Goal: Transaction & Acquisition: Purchase product/service

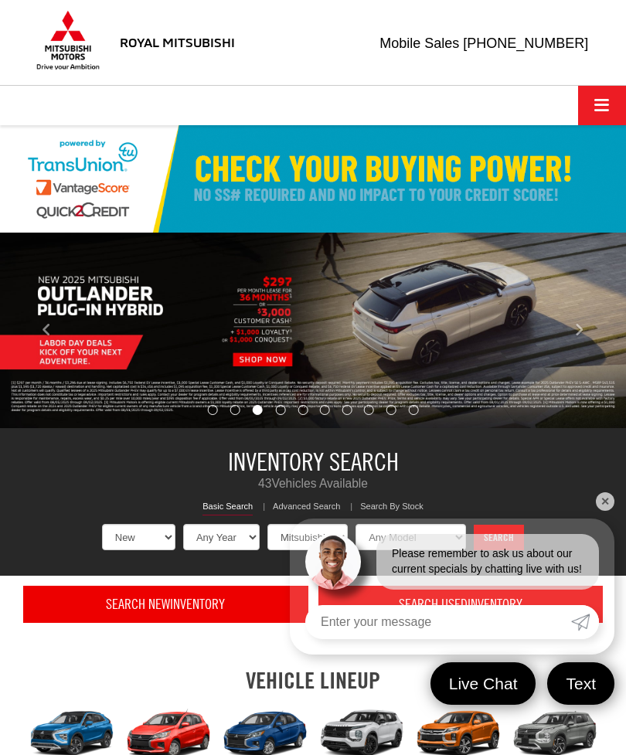
select select "Mitsubishi"
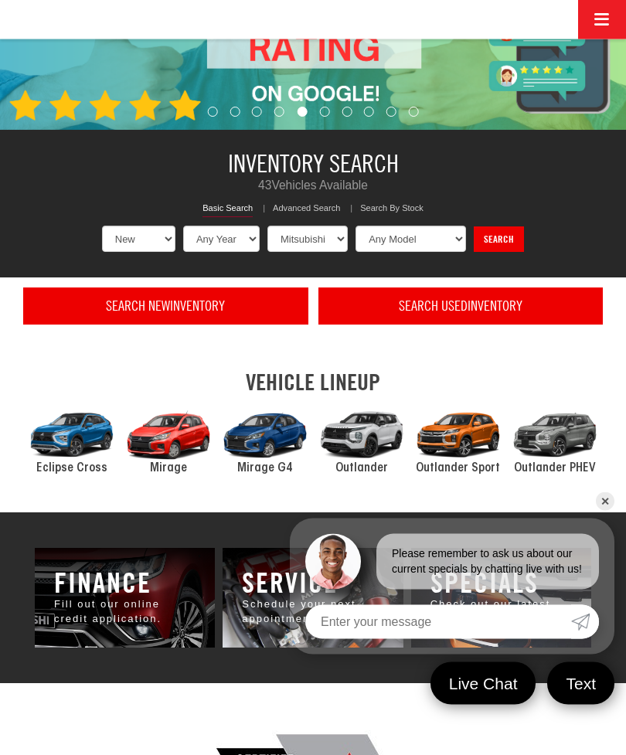
scroll to position [303, 0]
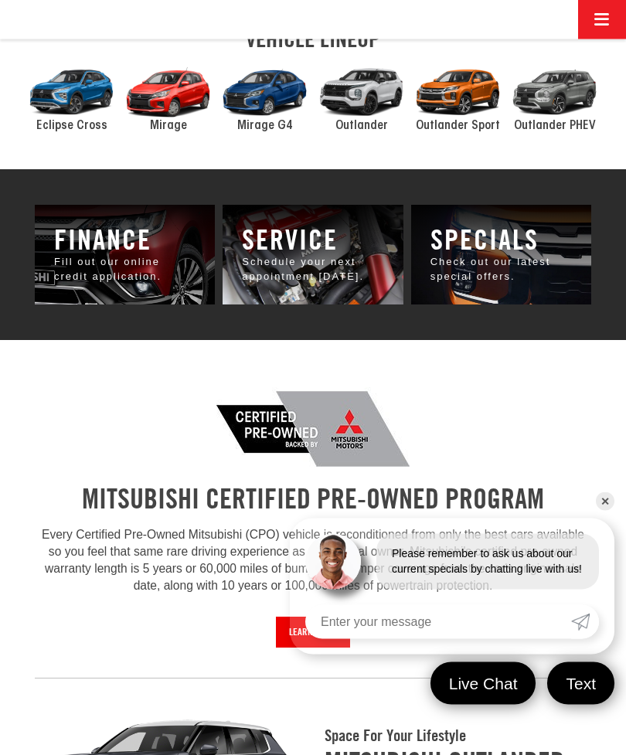
click at [597, 511] on link "✕" at bounding box center [605, 501] width 19 height 19
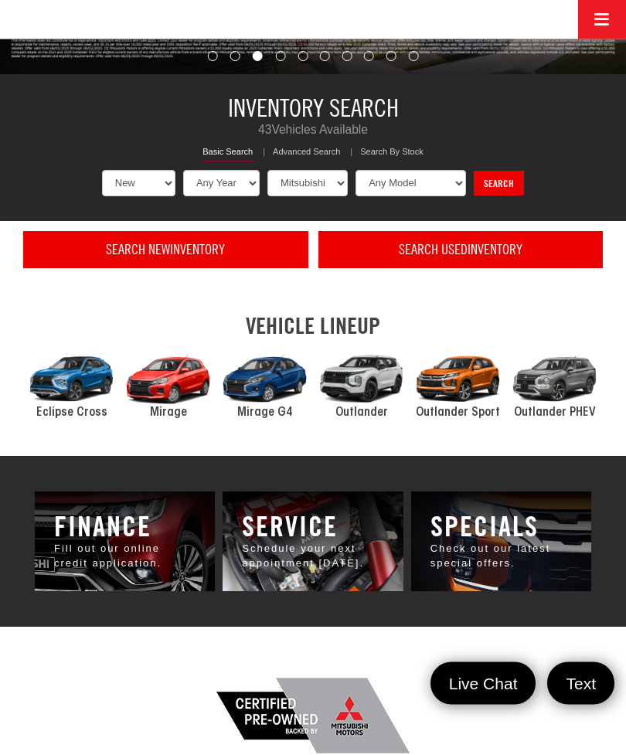
scroll to position [333, 0]
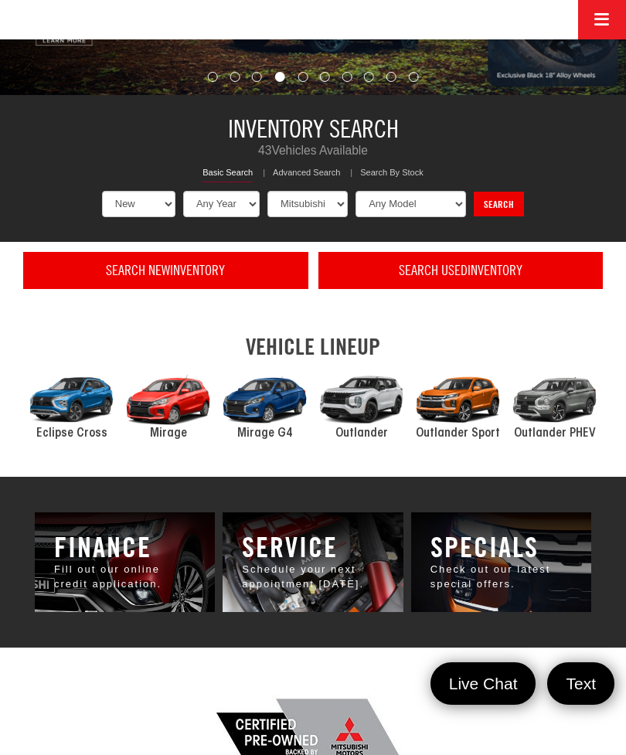
click at [565, 419] on div "2024 Mitsubishi Outlander PHEV" at bounding box center [554, 399] width 97 height 65
click at [372, 413] on div "2024 Mitsubishi Outlander" at bounding box center [361, 399] width 97 height 65
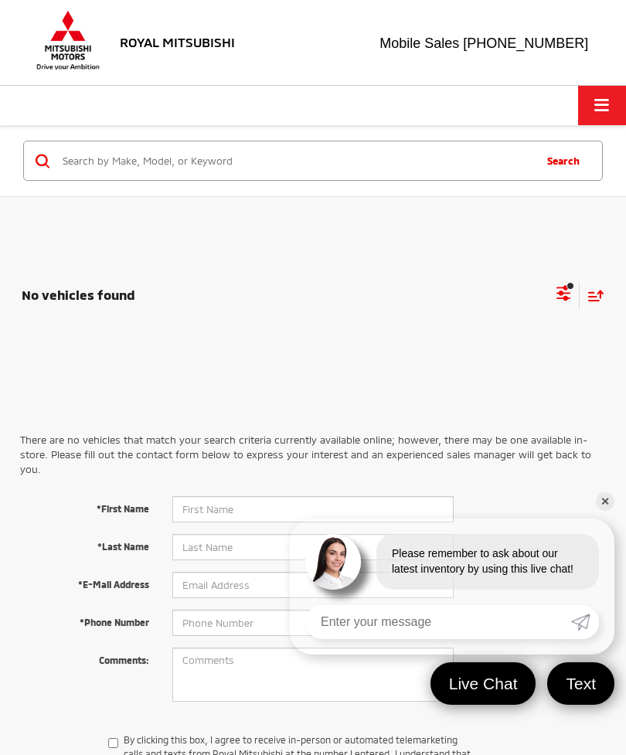
click at [606, 496] on link "✕" at bounding box center [605, 501] width 19 height 19
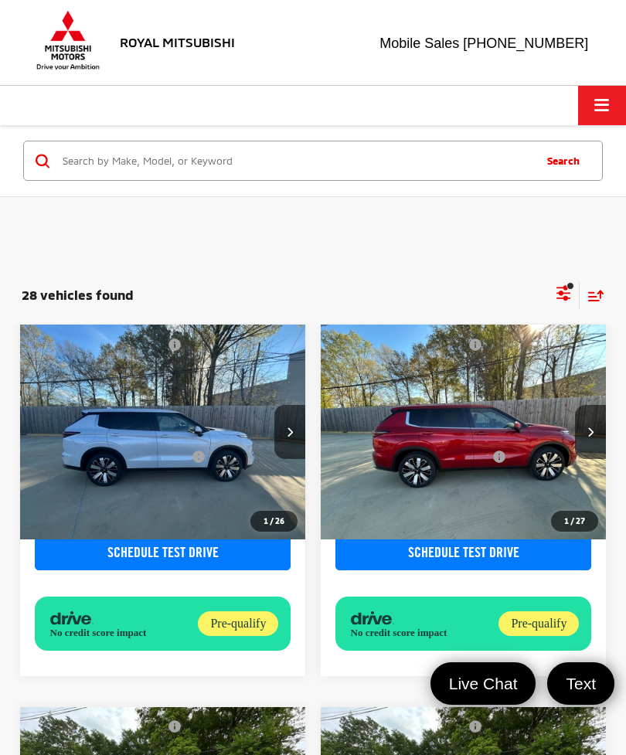
click at [600, 106] on span "Click to show site navigation" at bounding box center [601, 105] width 15 height 1
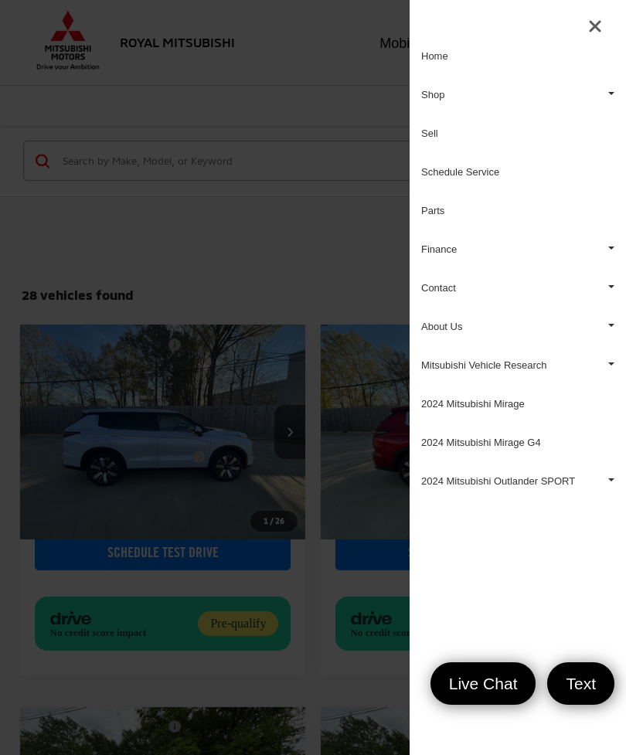
click at [581, 11] on div at bounding box center [517, 18] width 216 height 37
click at [583, 22] on button "Close Sidebar" at bounding box center [594, 26] width 23 height 22
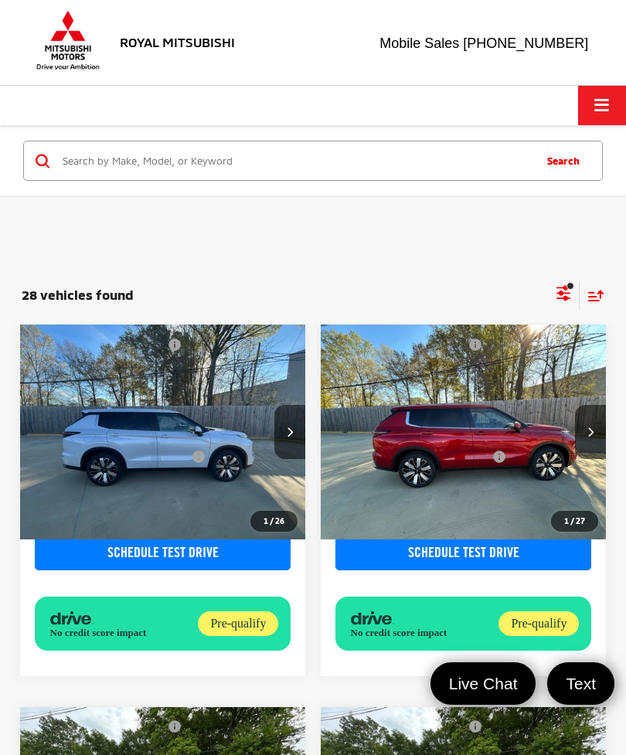
click at [596, 119] on button "Click to show site navigation" at bounding box center [602, 105] width 48 height 39
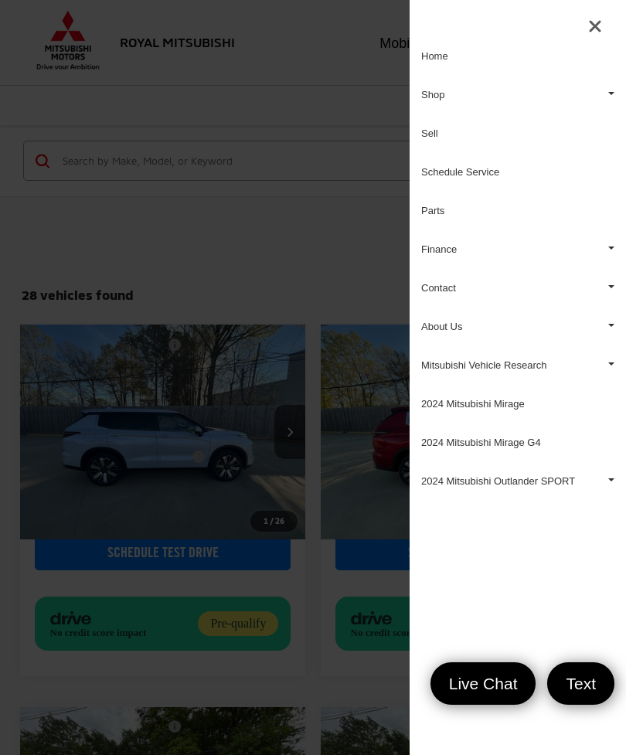
click at [449, 137] on link "Sell" at bounding box center [517, 133] width 216 height 39
